Goal: Task Accomplishment & Management: Complete application form

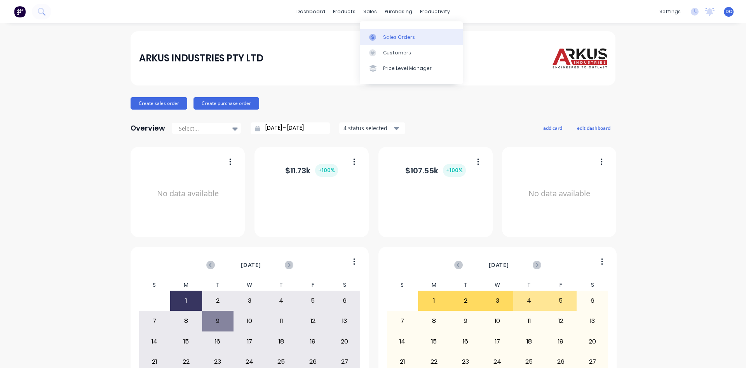
click at [394, 35] on div "Sales Orders" at bounding box center [399, 37] width 32 height 7
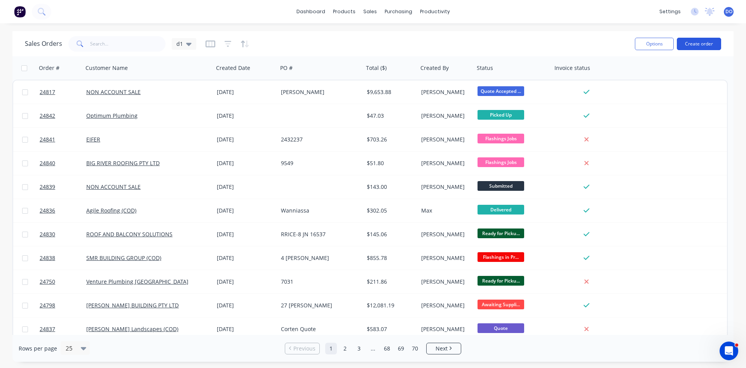
click at [699, 44] on button "Create order" at bounding box center [699, 44] width 44 height 12
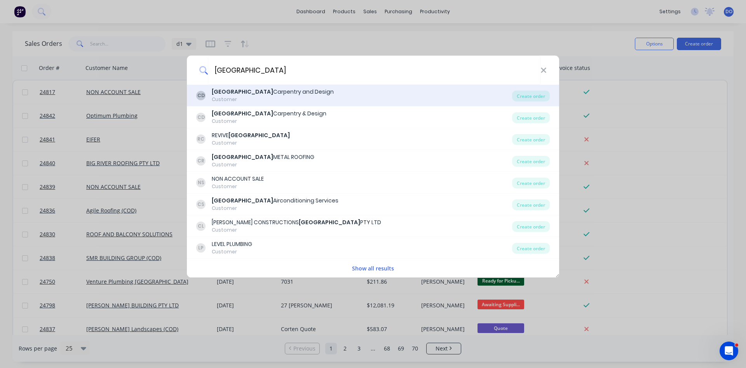
type input "[GEOGRAPHIC_DATA]"
click at [263, 94] on div "Canberra Carpentry and Design" at bounding box center [273, 92] width 122 height 8
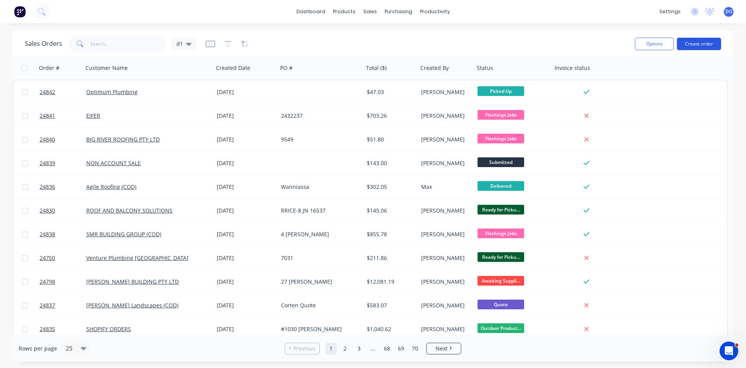
click at [688, 47] on button "Create order" at bounding box center [699, 44] width 44 height 12
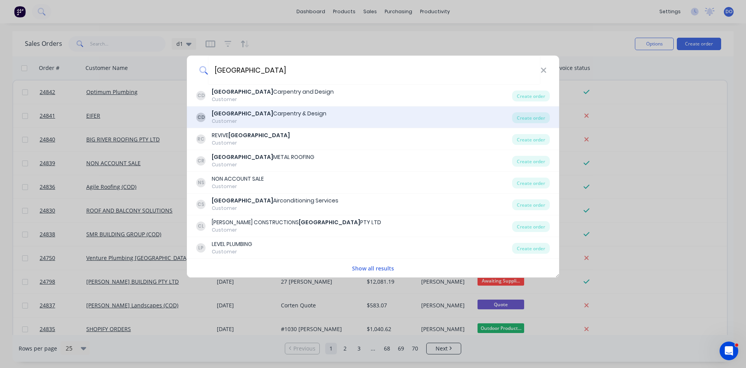
type input "[GEOGRAPHIC_DATA]"
click at [277, 115] on div "Canberra Carpentry & Design" at bounding box center [269, 114] width 115 height 8
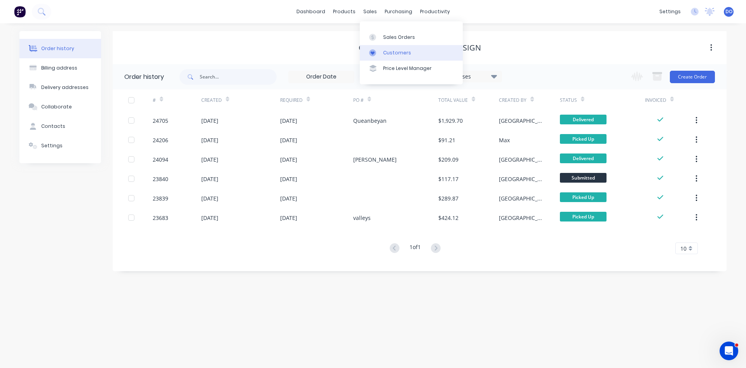
click at [399, 55] on div "Customers" at bounding box center [397, 52] width 28 height 7
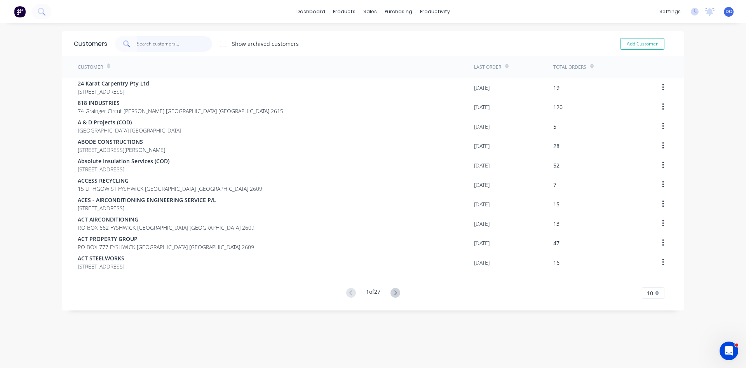
click at [181, 39] on input "text" at bounding box center [175, 44] width 76 height 16
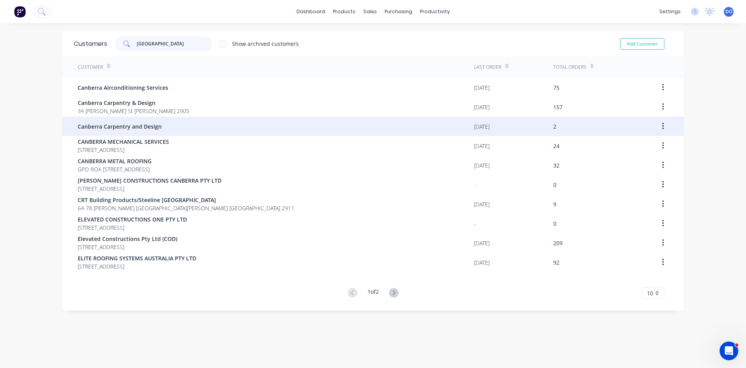
type input "[GEOGRAPHIC_DATA]"
click at [661, 124] on button "button" at bounding box center [663, 126] width 18 height 14
click at [659, 124] on button "button" at bounding box center [663, 126] width 18 height 14
click at [145, 127] on span "Canberra Carpentry and Design" at bounding box center [120, 126] width 84 height 8
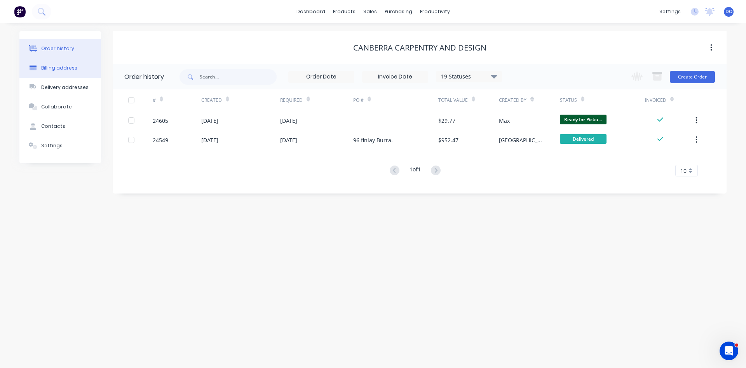
click at [73, 67] on div "Billing address" at bounding box center [59, 67] width 36 height 7
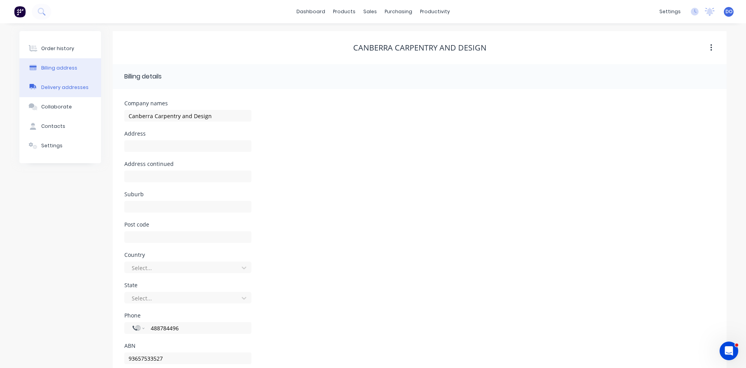
click at [67, 88] on div "Delivery addresses" at bounding box center [64, 87] width 47 height 7
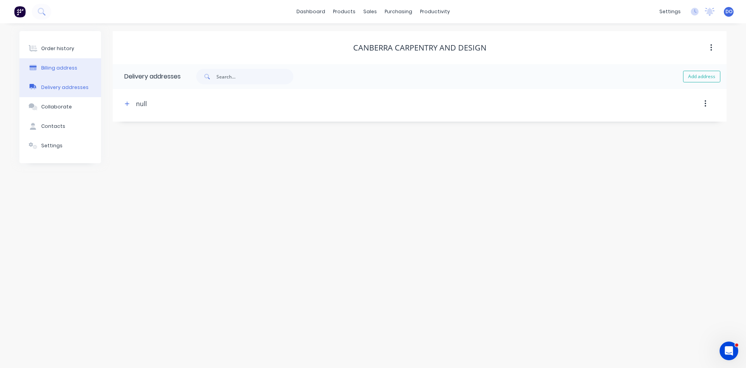
click at [78, 70] on button "Billing address" at bounding box center [60, 67] width 82 height 19
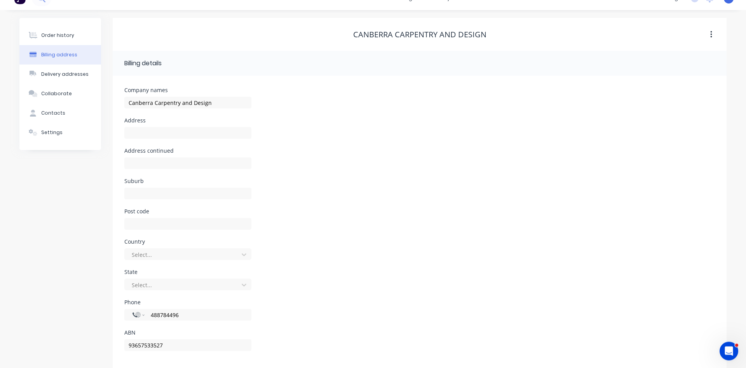
scroll to position [21, 0]
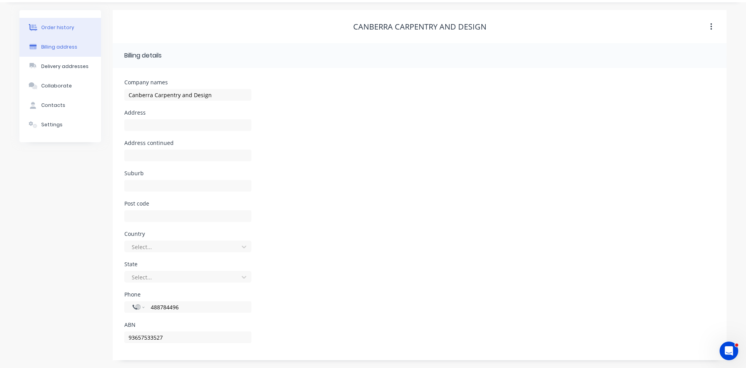
click at [60, 27] on div "Order history" at bounding box center [57, 27] width 33 height 7
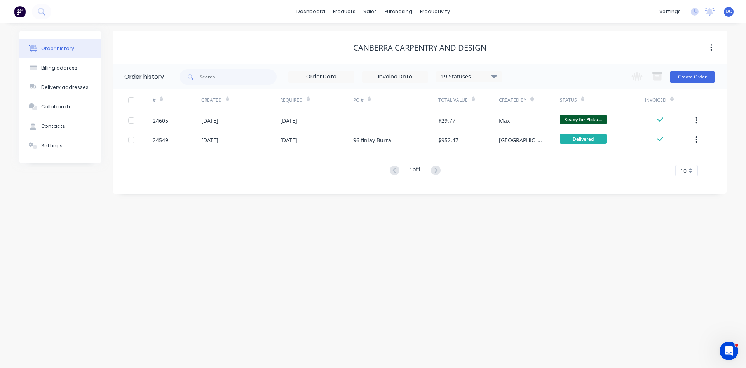
click at [711, 47] on icon "button" at bounding box center [711, 48] width 2 height 9
click at [508, 40] on div "Canberra Carpentry and Design" at bounding box center [420, 47] width 614 height 33
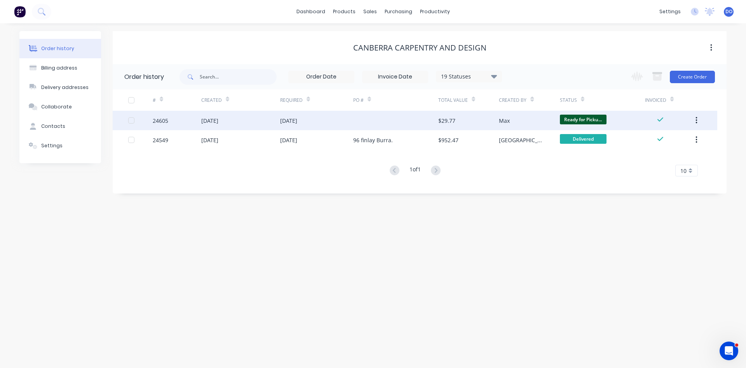
click at [485, 119] on div "$29.77" at bounding box center [468, 120] width 61 height 19
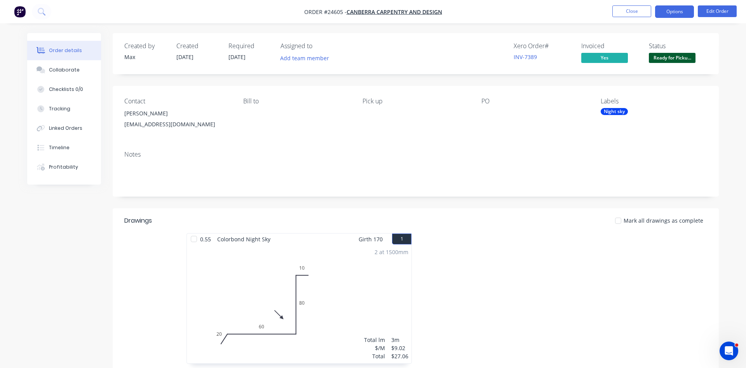
click at [678, 10] on button "Options" at bounding box center [674, 11] width 39 height 12
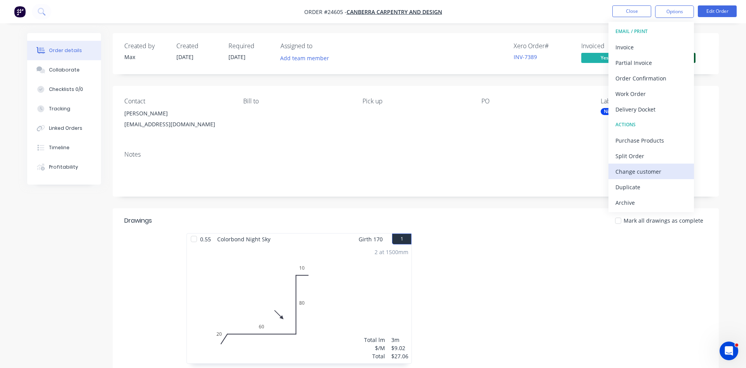
click at [634, 170] on div "Change customer" at bounding box center [650, 171] width 71 height 11
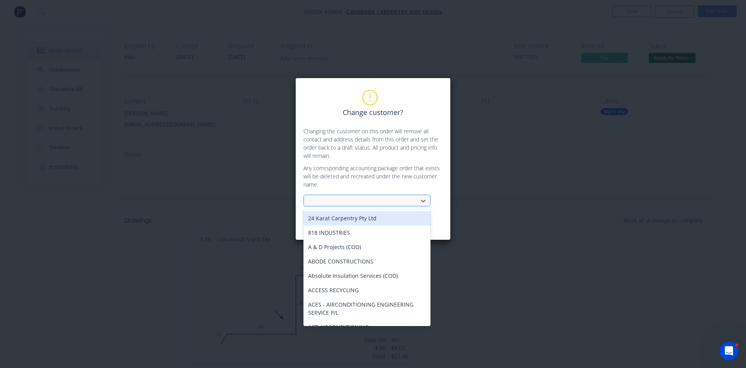
click at [352, 199] on div at bounding box center [362, 201] width 104 height 10
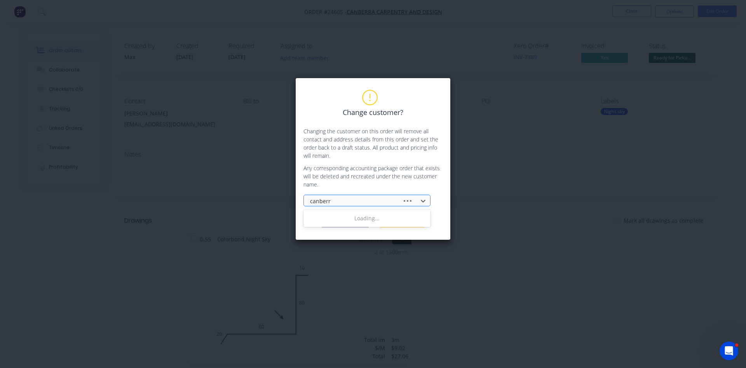
type input "[GEOGRAPHIC_DATA]"
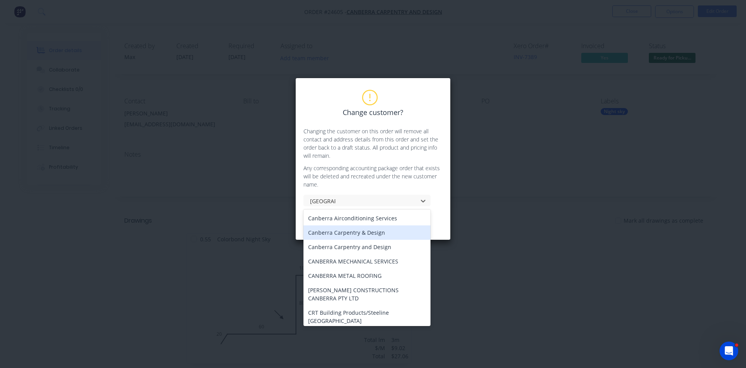
click at [364, 234] on div "Canberra Carpentry & Design" at bounding box center [366, 232] width 127 height 14
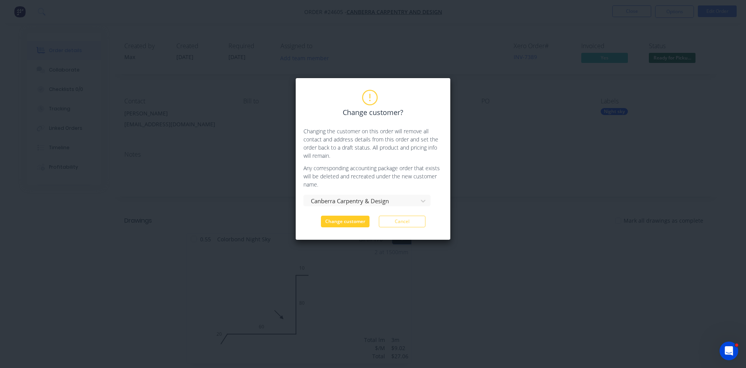
click at [359, 221] on button "Change customer" at bounding box center [345, 222] width 49 height 12
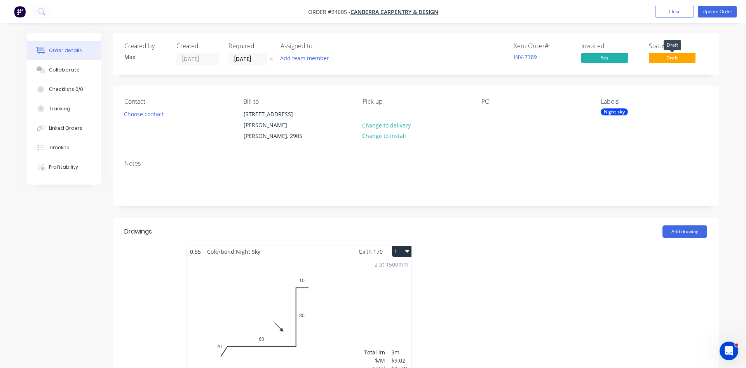
click at [679, 57] on span "Draft" at bounding box center [672, 58] width 47 height 10
click at [725, 11] on button "Update Order" at bounding box center [717, 12] width 39 height 12
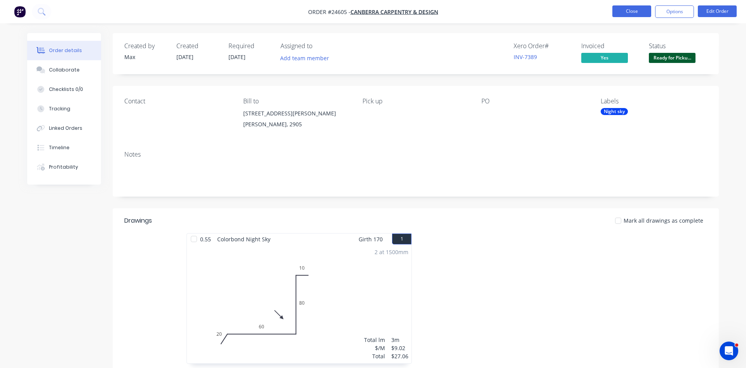
click at [628, 9] on button "Close" at bounding box center [631, 11] width 39 height 12
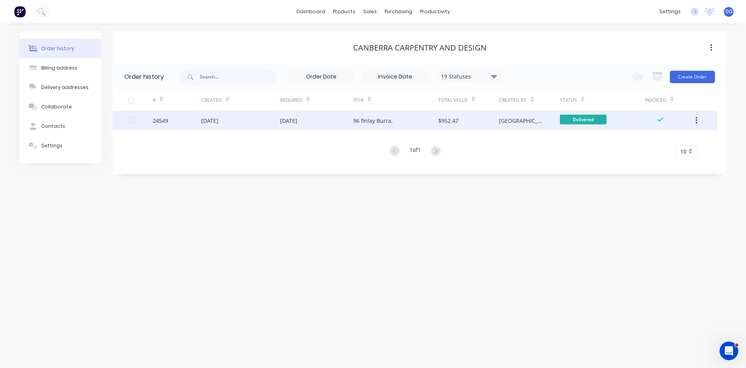
click at [681, 120] on div at bounding box center [669, 120] width 49 height 19
click at [511, 116] on div "[GEOGRAPHIC_DATA]" at bounding box center [529, 120] width 61 height 19
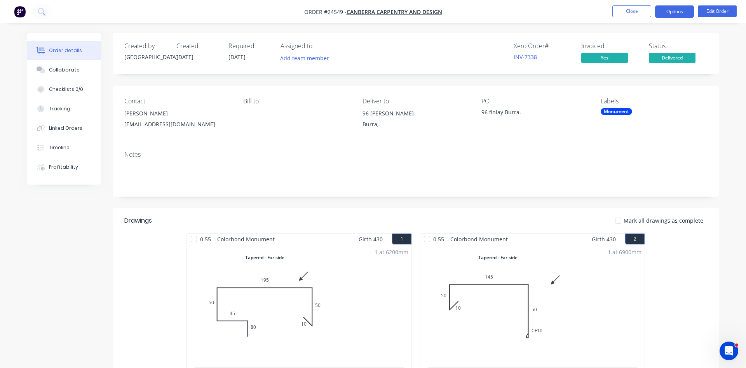
click at [681, 11] on button "Options" at bounding box center [674, 11] width 39 height 12
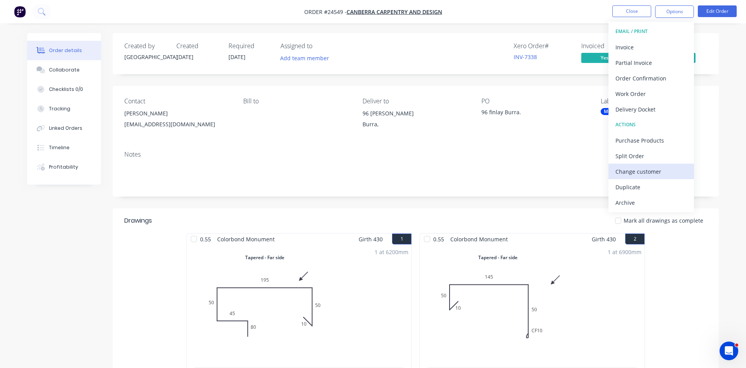
click at [633, 172] on div "Change customer" at bounding box center [650, 171] width 71 height 11
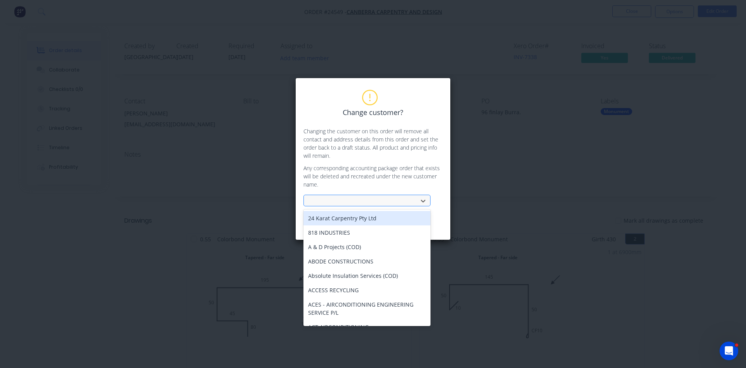
click at [375, 202] on div at bounding box center [362, 201] width 104 height 10
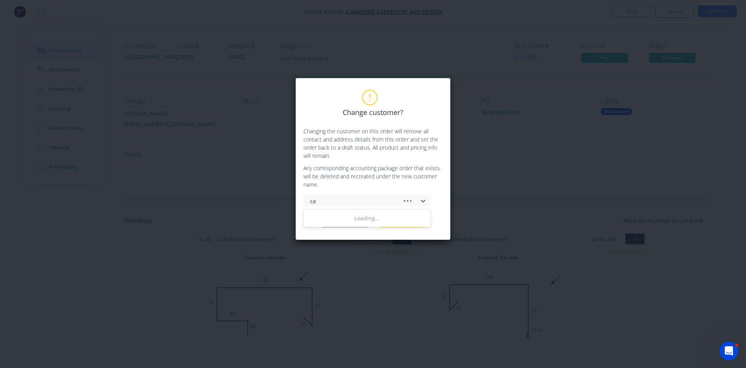
type input "can"
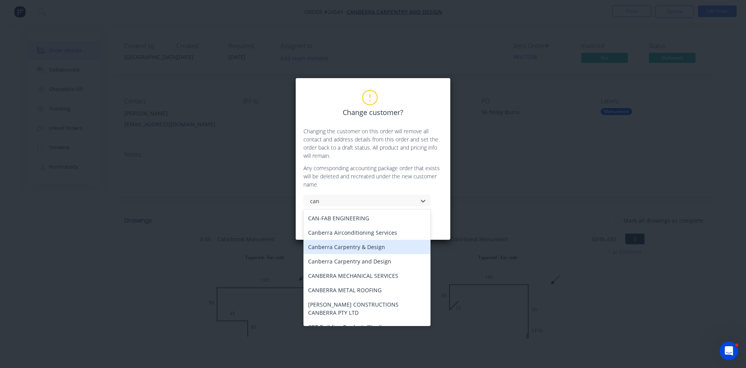
click at [361, 250] on div "Canberra Carpentry & Design" at bounding box center [366, 247] width 127 height 14
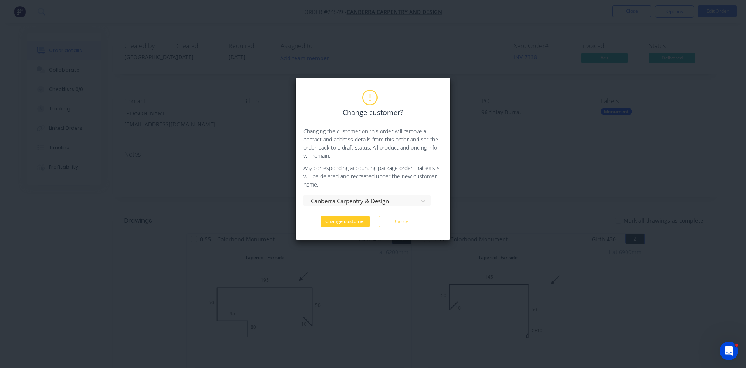
click at [356, 225] on button "Change customer" at bounding box center [345, 222] width 49 height 12
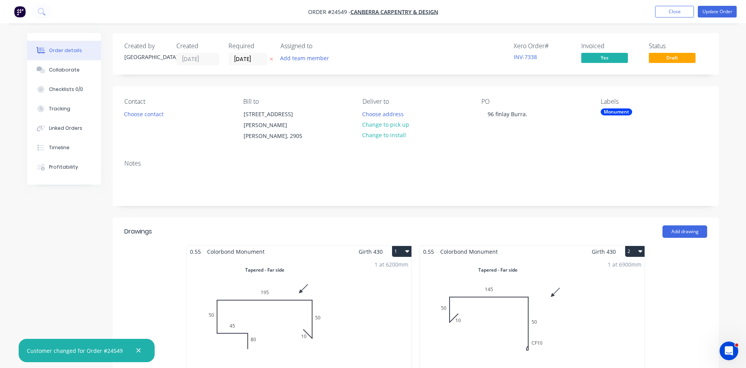
type input "$90.00"
click at [720, 9] on button "Update Order" at bounding box center [717, 12] width 39 height 12
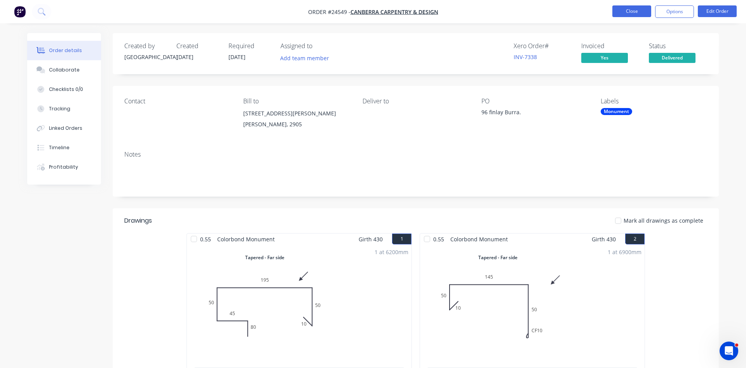
click at [639, 12] on button "Close" at bounding box center [631, 11] width 39 height 12
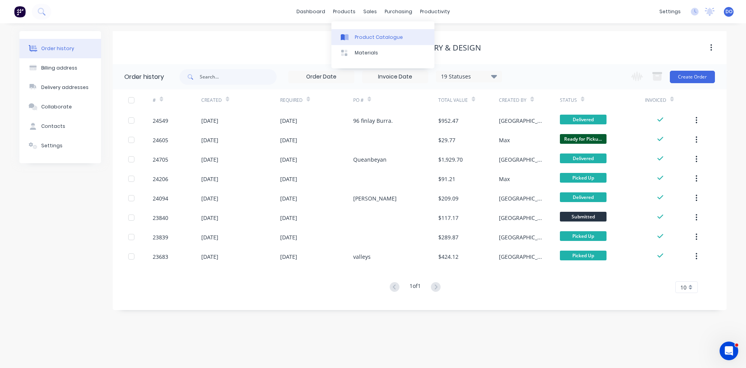
click at [365, 33] on link "Product Catalogue" at bounding box center [382, 37] width 103 height 16
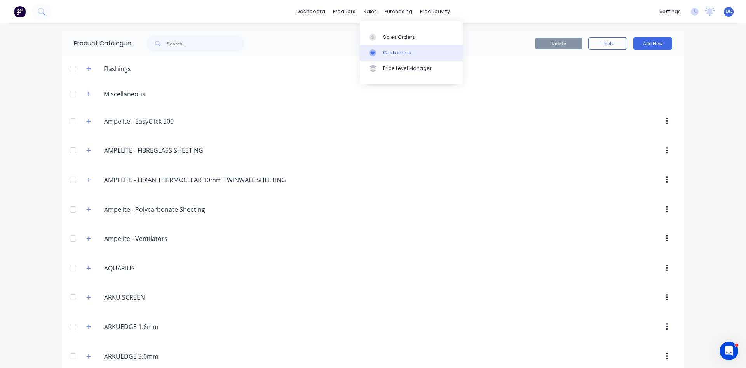
click at [386, 54] on div "Customers" at bounding box center [397, 52] width 28 height 7
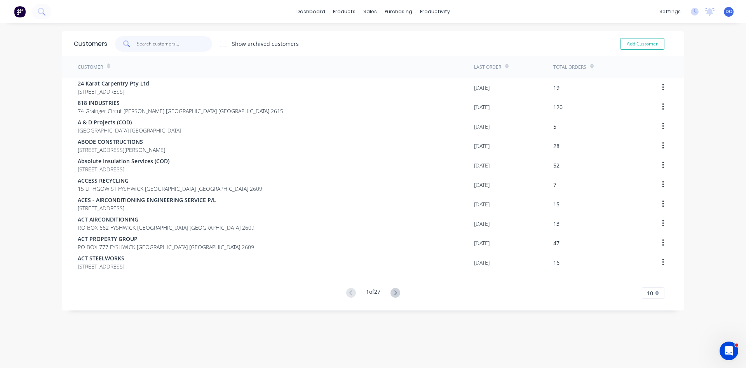
click at [167, 43] on input "text" at bounding box center [175, 44] width 76 height 16
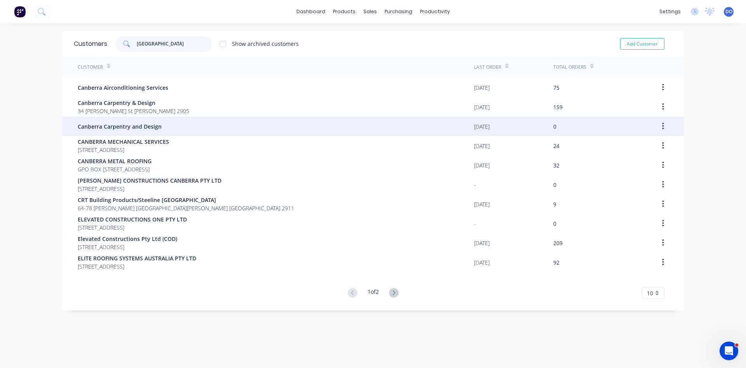
type input "[GEOGRAPHIC_DATA]"
click at [664, 127] on button "button" at bounding box center [663, 126] width 18 height 14
click at [623, 147] on div "Archive" at bounding box center [635, 146] width 60 height 11
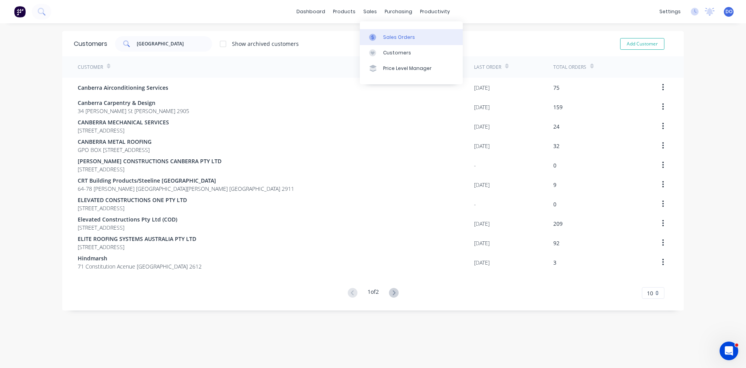
click at [389, 33] on link "Sales Orders" at bounding box center [411, 37] width 103 height 16
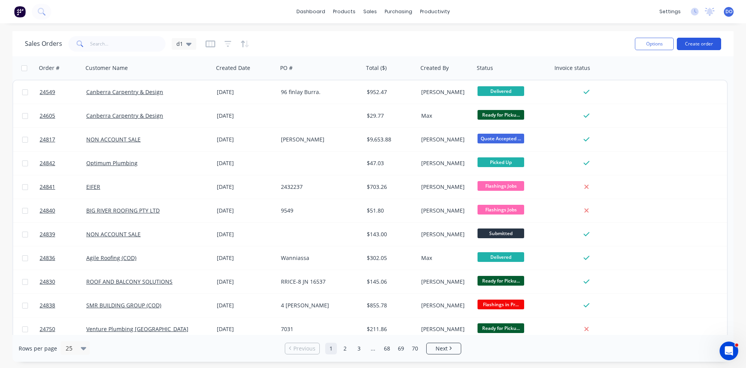
click at [699, 41] on button "Create order" at bounding box center [699, 44] width 44 height 12
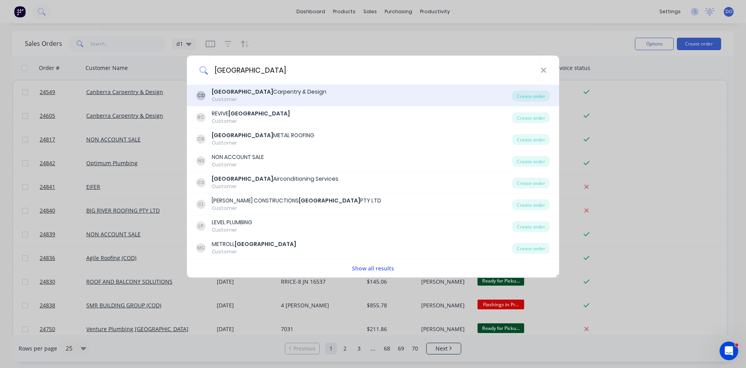
type input "[GEOGRAPHIC_DATA]"
click at [358, 92] on div "CD Canberra Carpentry & Design Customer" at bounding box center [354, 95] width 316 height 15
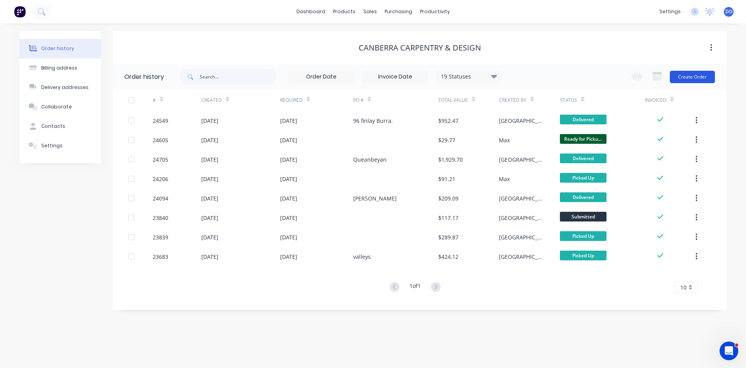
click at [697, 76] on button "Create Order" at bounding box center [692, 77] width 45 height 12
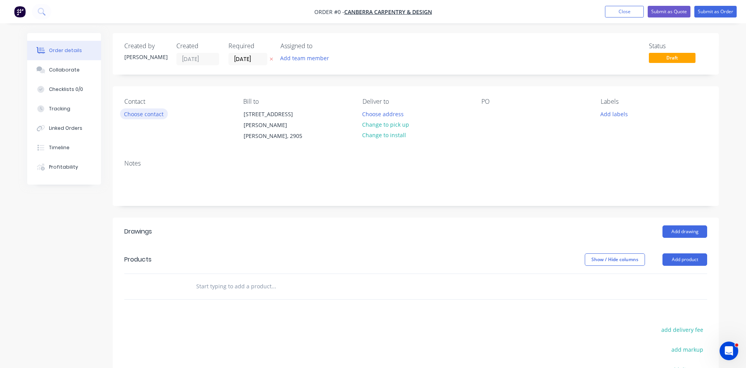
click at [146, 112] on button "Choose contact" at bounding box center [144, 113] width 48 height 10
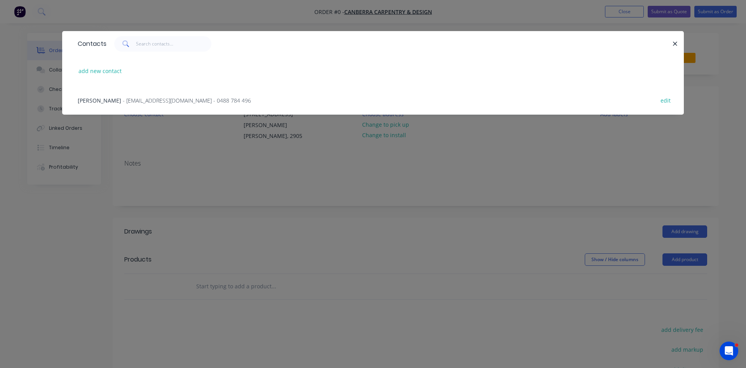
click at [123, 101] on span "- [EMAIL_ADDRESS][DOMAIN_NAME] - 0488 784 496" at bounding box center [187, 100] width 128 height 7
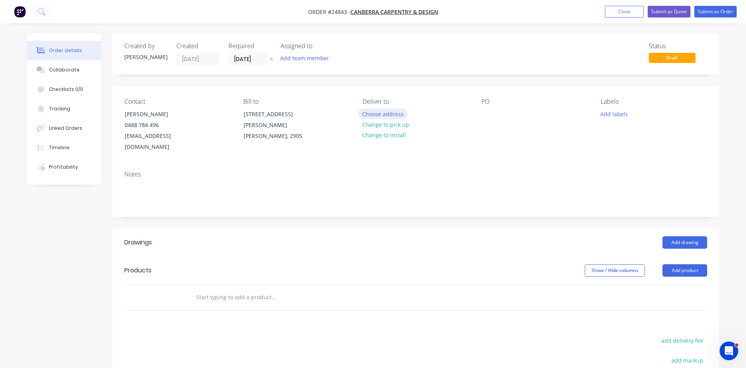
click at [385, 114] on button "Choose address" at bounding box center [383, 113] width 50 height 10
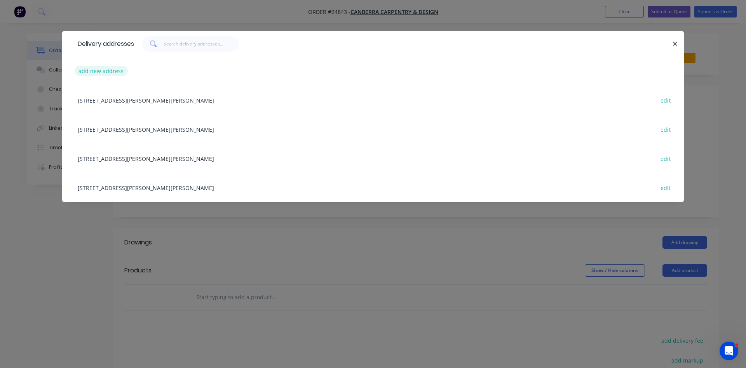
click at [101, 70] on button "add new address" at bounding box center [101, 71] width 53 height 10
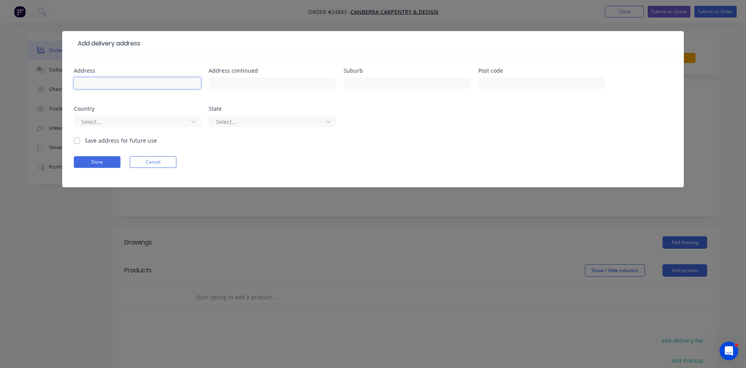
click at [94, 82] on input "text" at bounding box center [137, 83] width 127 height 12
type input "[STREET_ADDRESS][PERSON_NAME]"
